Goal: Transaction & Acquisition: Purchase product/service

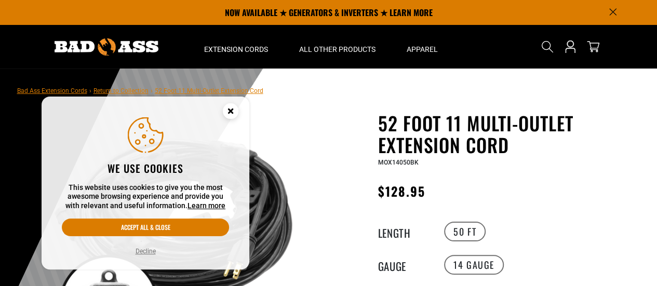
click at [229, 108] on circle "Cookie Consent" at bounding box center [231, 111] width 16 height 16
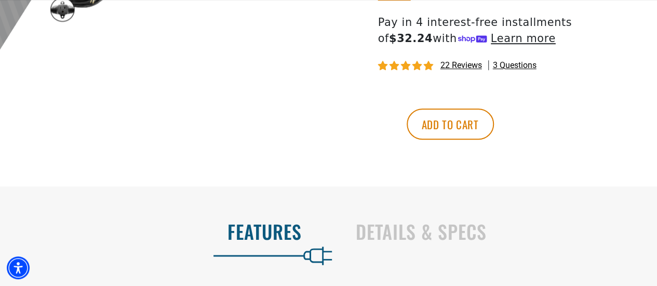
scroll to position [455, 0]
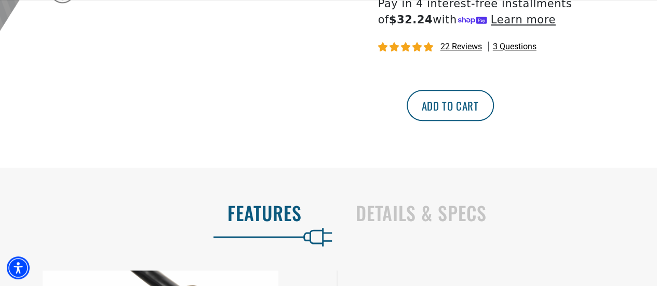
click at [494, 114] on button "Add to cart" at bounding box center [450, 105] width 87 height 31
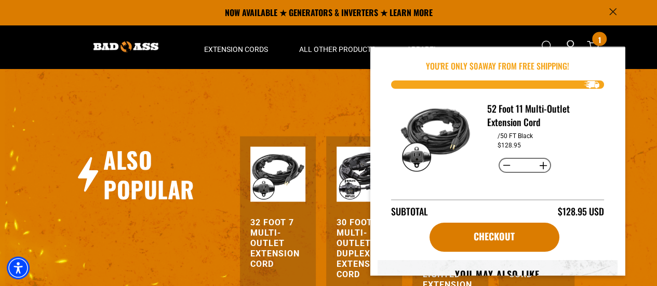
scroll to position [1016, 0]
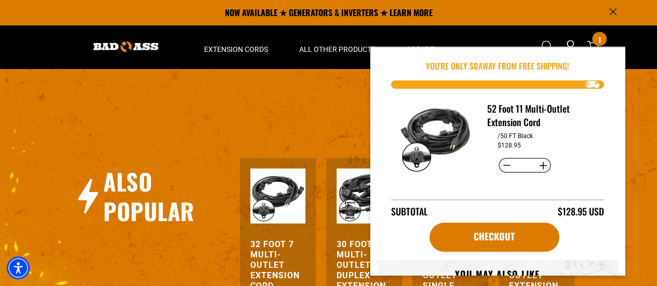
click at [351, 259] on h3 "30 Foot 11 Multi-Outlet Duplex Extension Cord" at bounding box center [364, 271] width 55 height 62
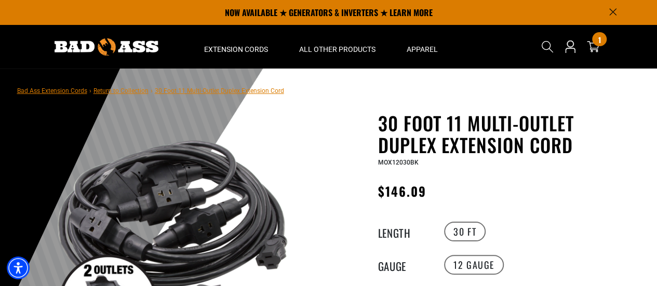
click at [657, 21] on html "Skip to main content Enable accessibility for low vision Open the accessibility…" at bounding box center [328, 143] width 657 height 286
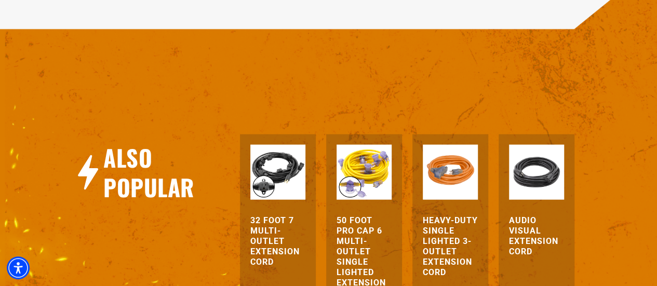
scroll to position [1073, 0]
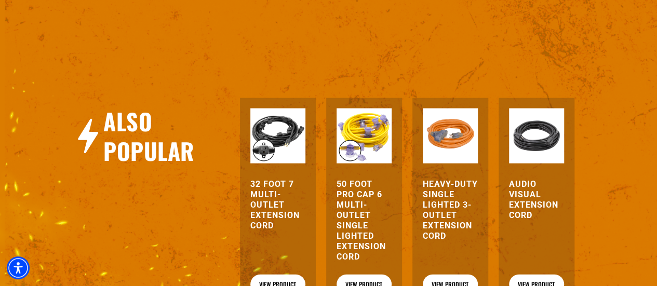
click at [280, 200] on h3 "32 Foot 7 Multi-Outlet Extension Cord" at bounding box center [278, 205] width 55 height 52
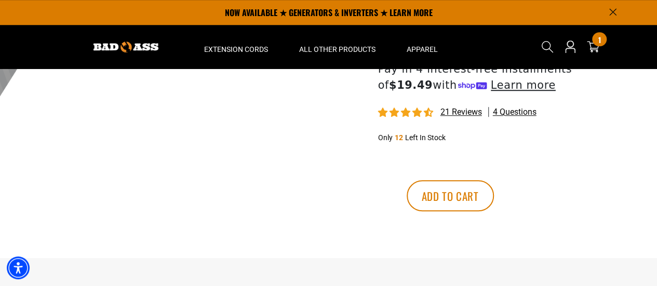
scroll to position [386, 0]
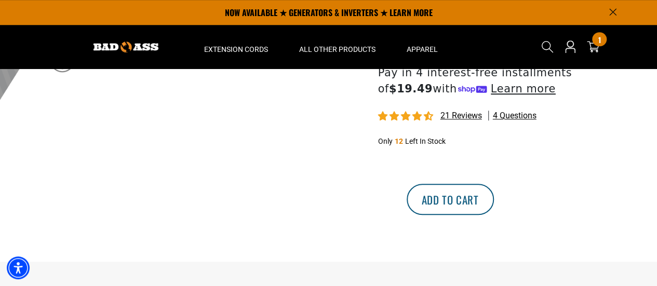
click at [494, 197] on button "Add to cart" at bounding box center [450, 199] width 87 height 31
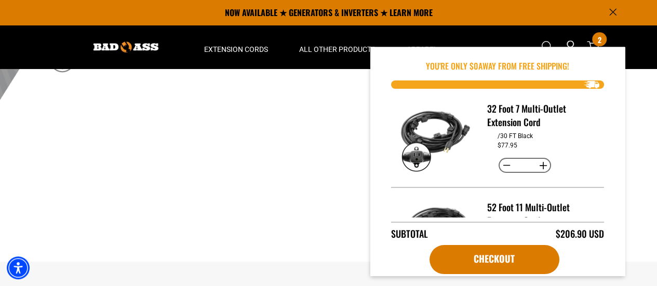
click at [541, 169] on button "Increase quantity for 32 Foot 7 Multi-Outlet Extension Cord" at bounding box center [543, 166] width 16 height 18
type input "*"
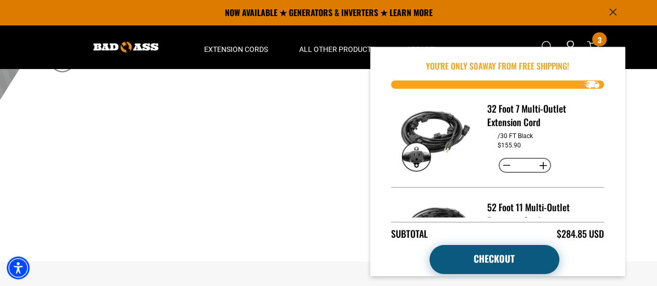
click at [507, 254] on link "Checkout" at bounding box center [495, 259] width 130 height 29
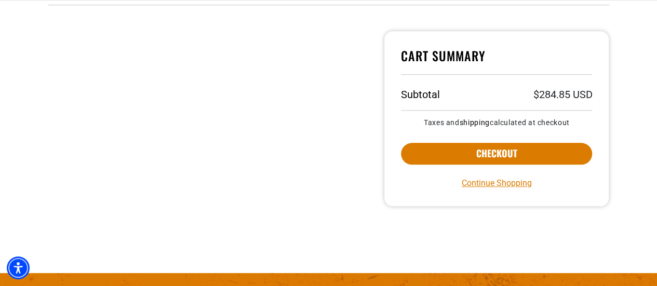
scroll to position [491, 0]
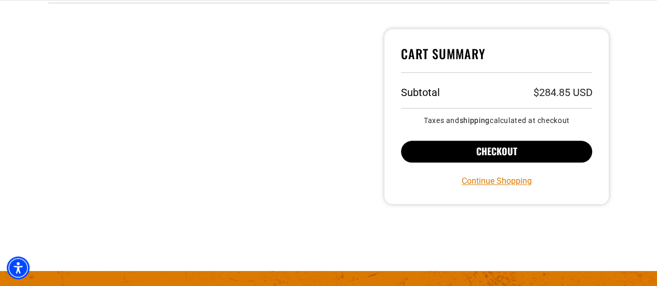
click at [543, 151] on button "Checkout" at bounding box center [497, 152] width 192 height 22
